Goal: Obtain resource: Obtain resource

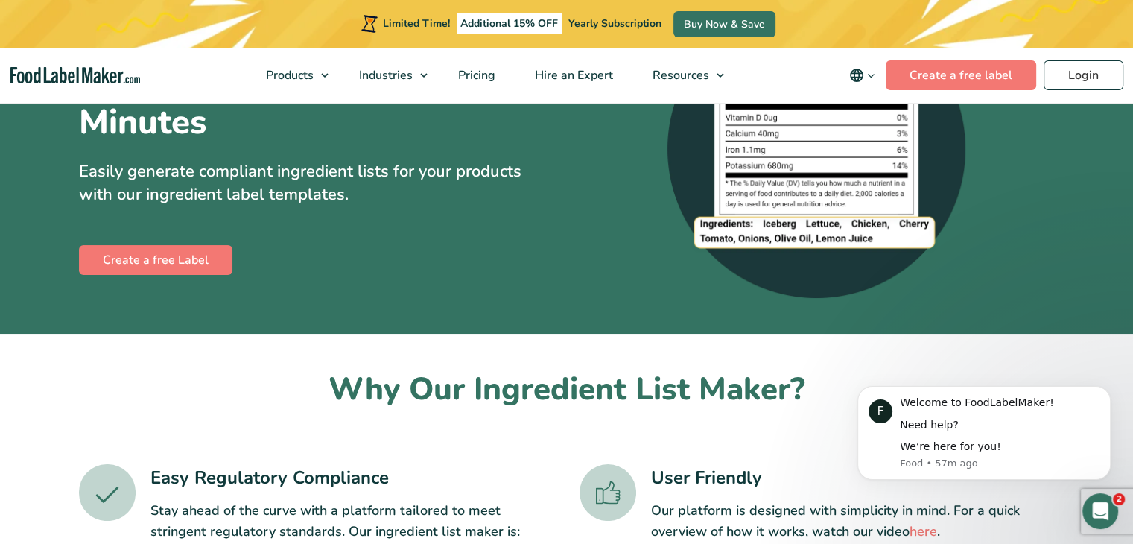
scroll to position [127, 0]
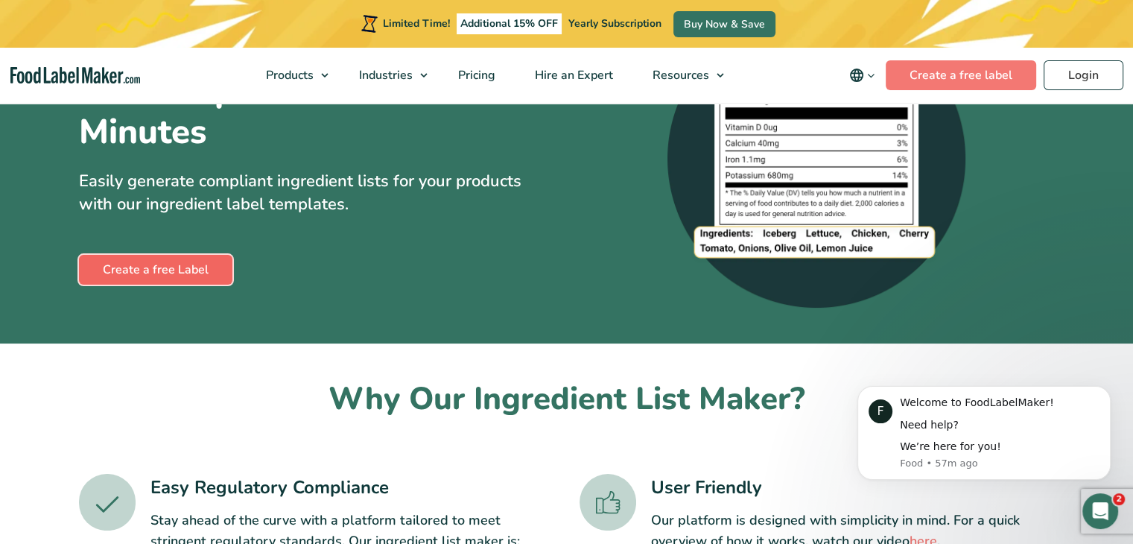
click at [134, 274] on link "Create a free Label" at bounding box center [155, 270] width 153 height 30
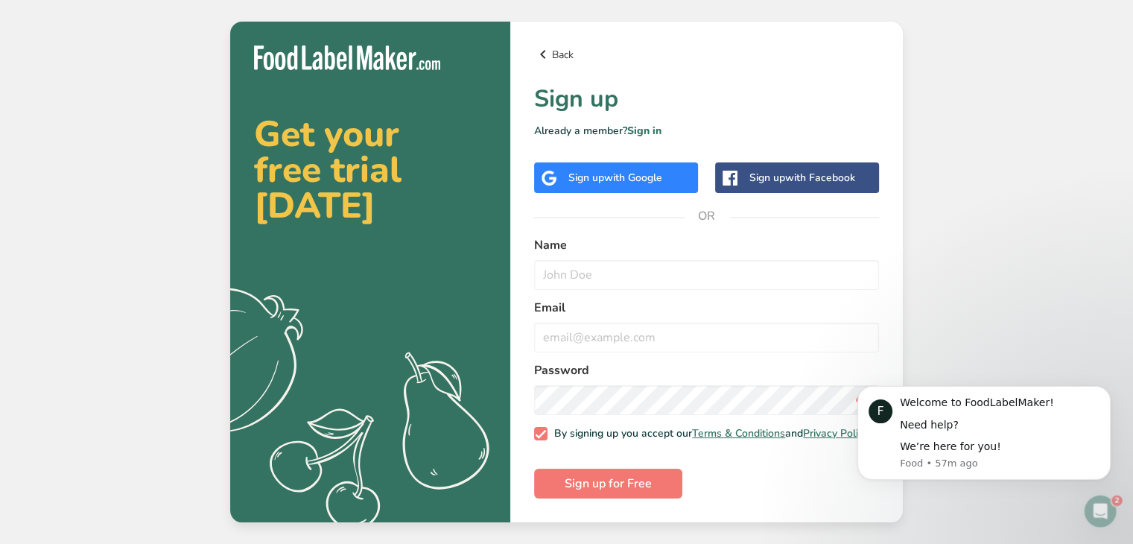
click at [549, 44] on icon at bounding box center [543, 54] width 18 height 27
